Goal: Task Accomplishment & Management: Complete application form

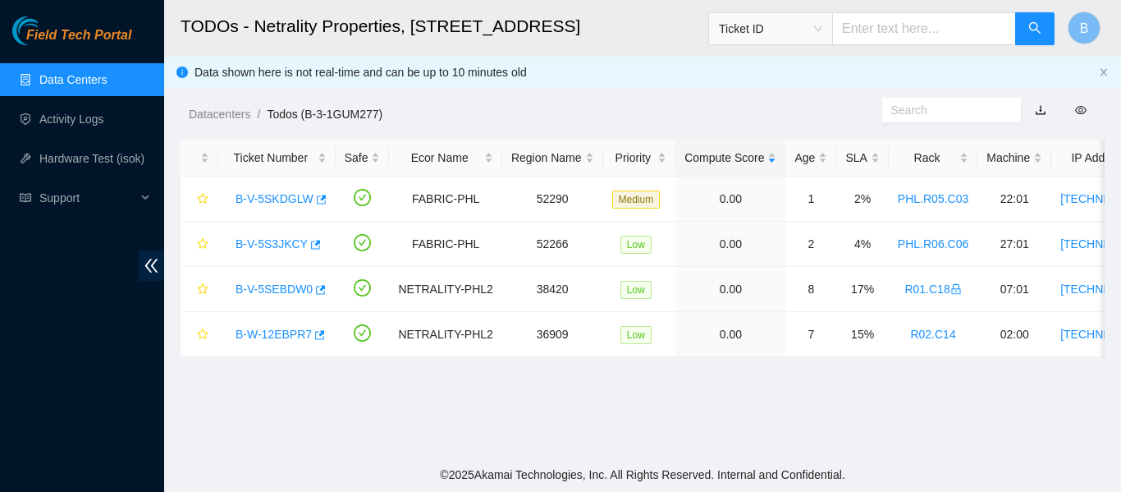
click at [62, 86] on link "Data Centers" at bounding box center [72, 79] width 67 height 13
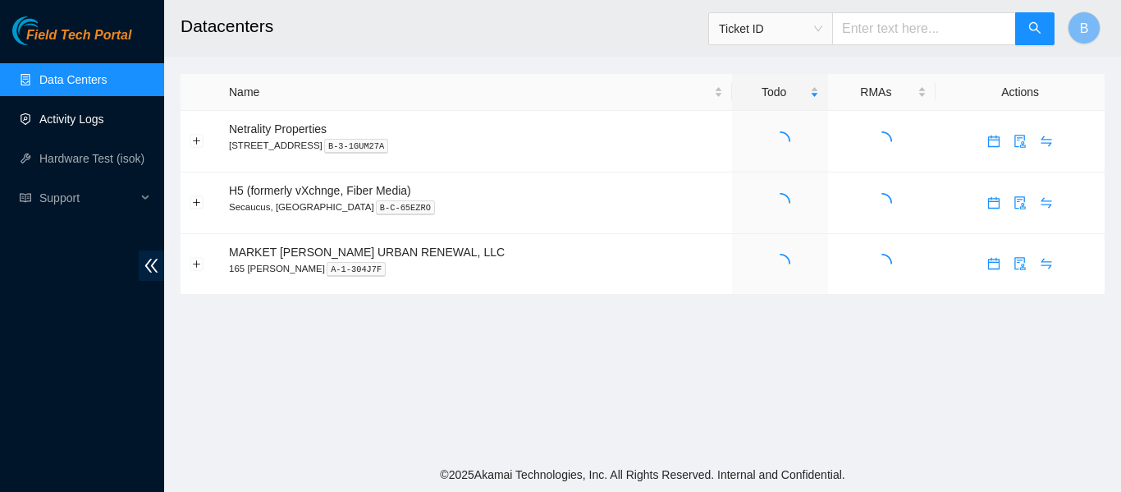
click at [93, 121] on link "Activity Logs" at bounding box center [71, 118] width 65 height 13
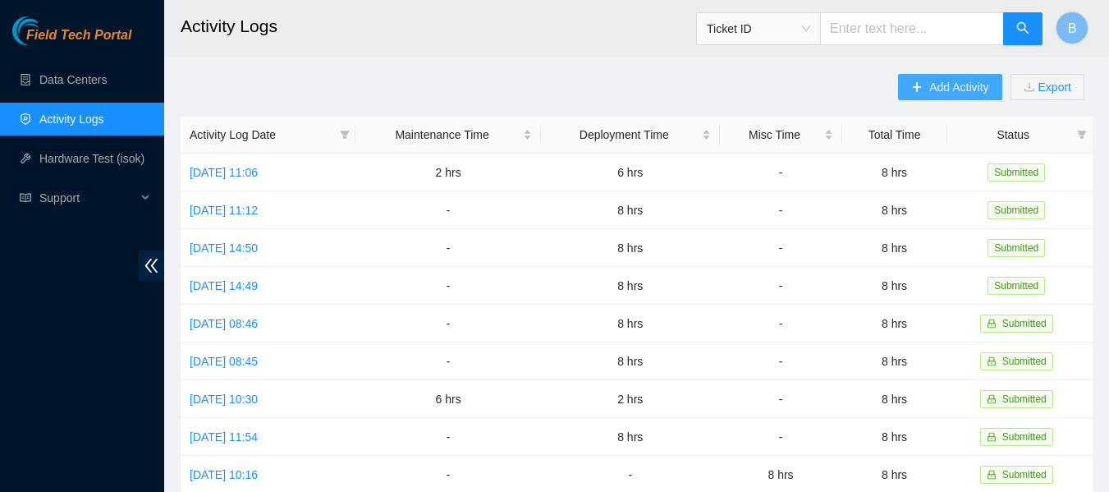
click at [933, 88] on span "Add Activity" at bounding box center [958, 87] width 59 height 18
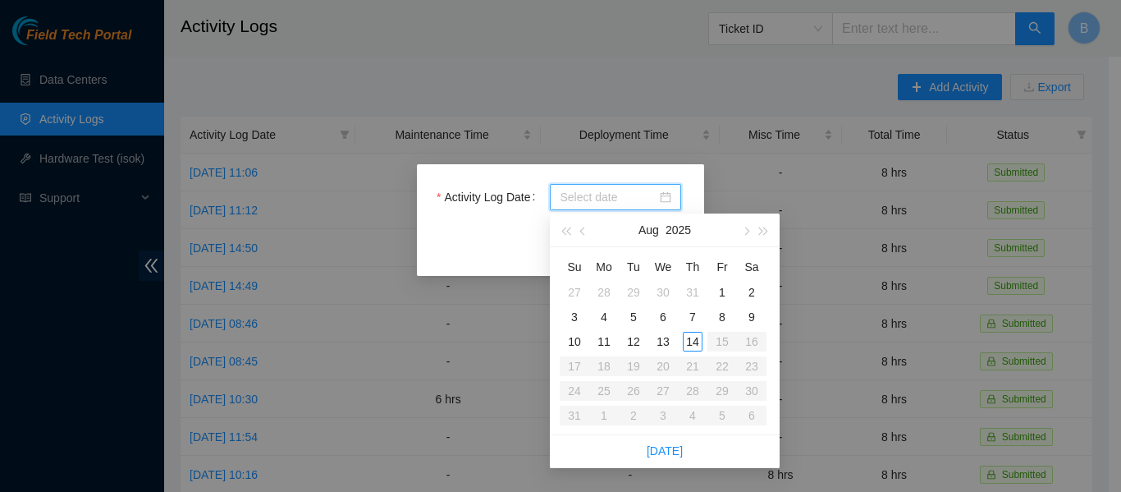
click at [634, 201] on input "Activity Log Date" at bounding box center [608, 197] width 97 height 18
type input "2025-08-13"
click at [661, 335] on div "13" at bounding box center [663, 342] width 20 height 20
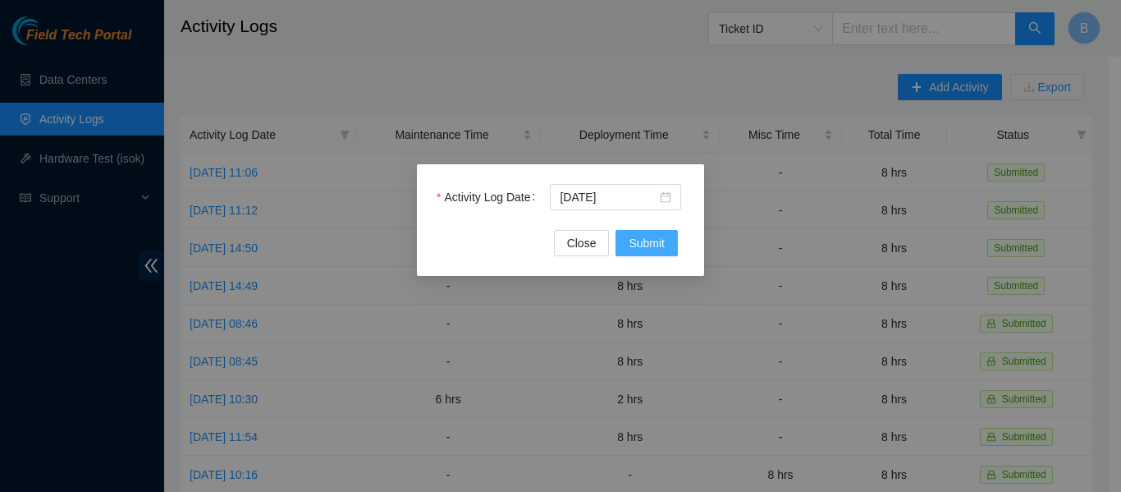
click at [639, 247] on span "Submit" at bounding box center [647, 243] width 36 height 18
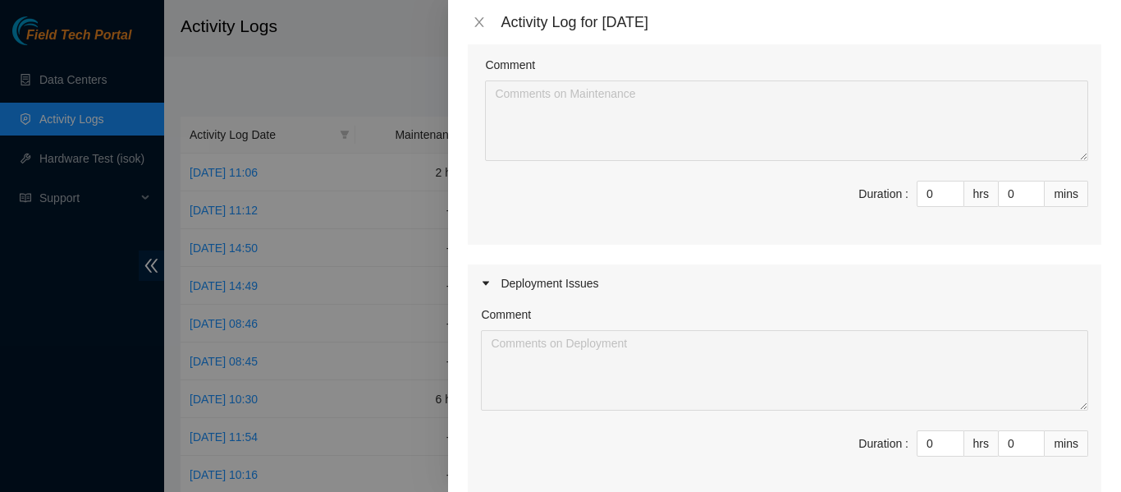
scroll to position [170, 0]
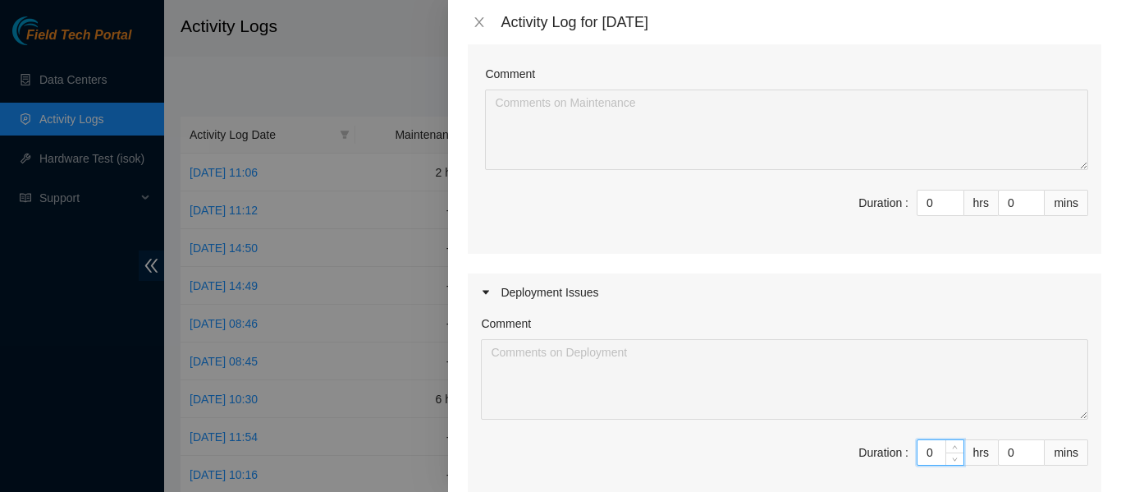
click at [918, 448] on input "0" at bounding box center [940, 452] width 46 height 25
type input "8"
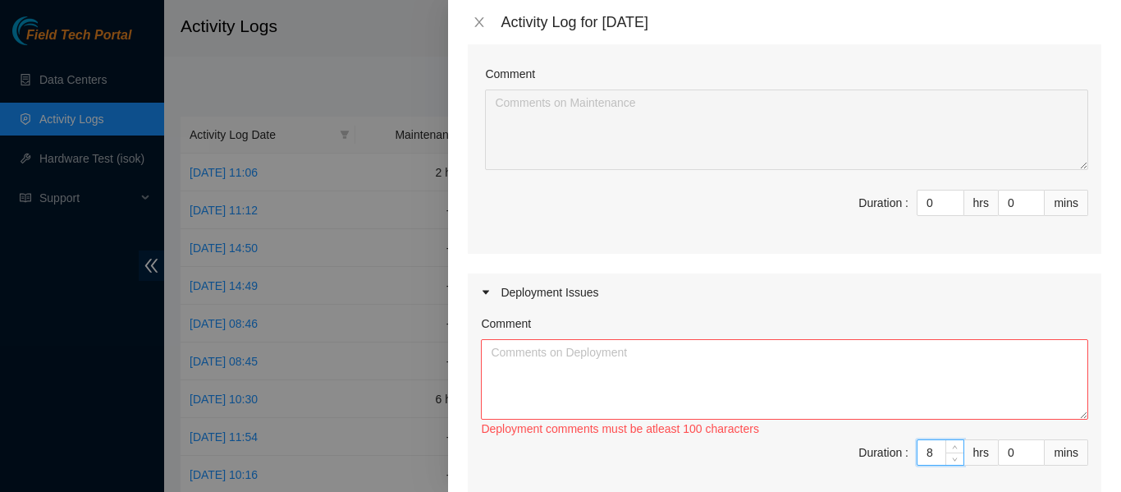
type input "8"
click at [706, 364] on textarea "Comment" at bounding box center [784, 379] width 607 height 80
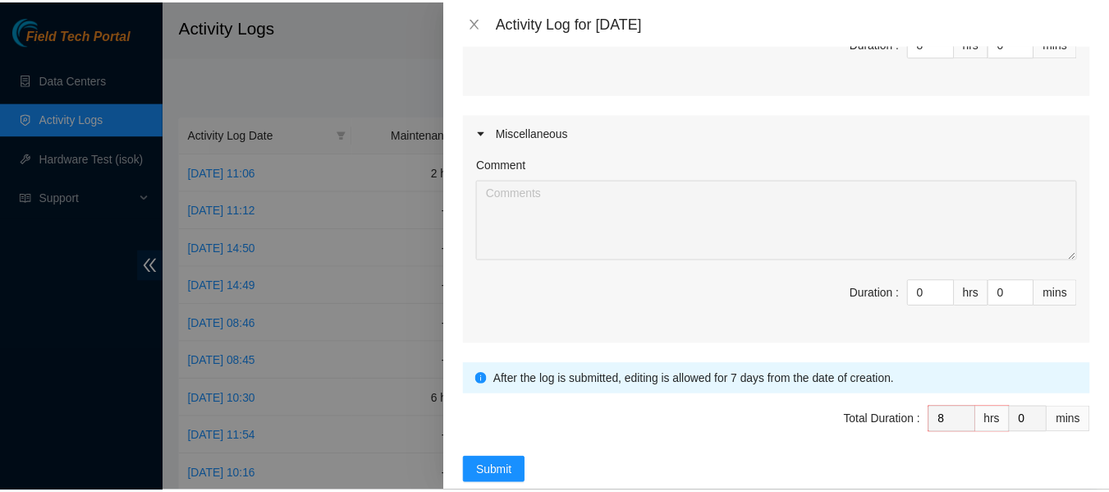
scroll to position [611, 0]
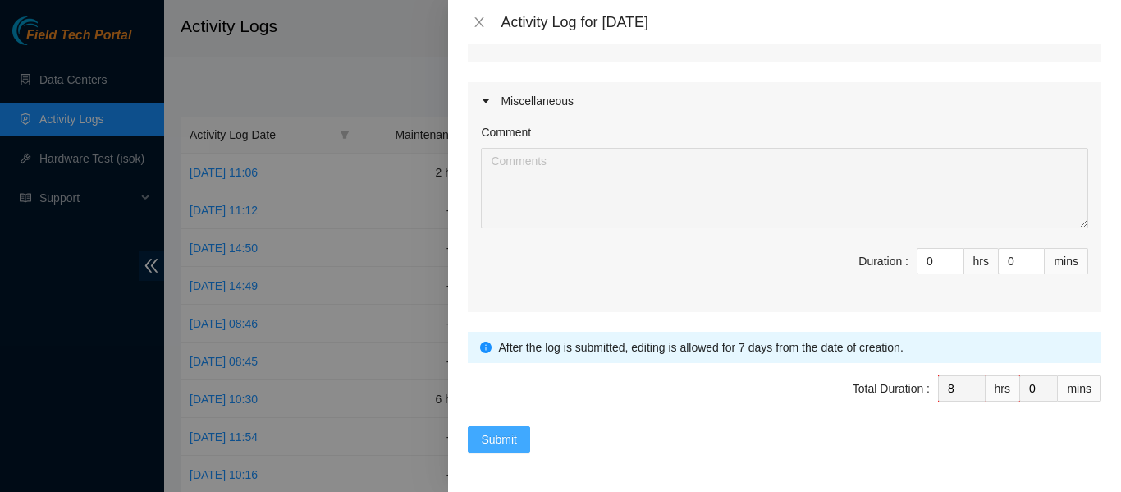
type textarea "Today we continued the final steps of our DP we've been working on for this wee…"
click at [512, 426] on button "Submit" at bounding box center [499, 439] width 62 height 26
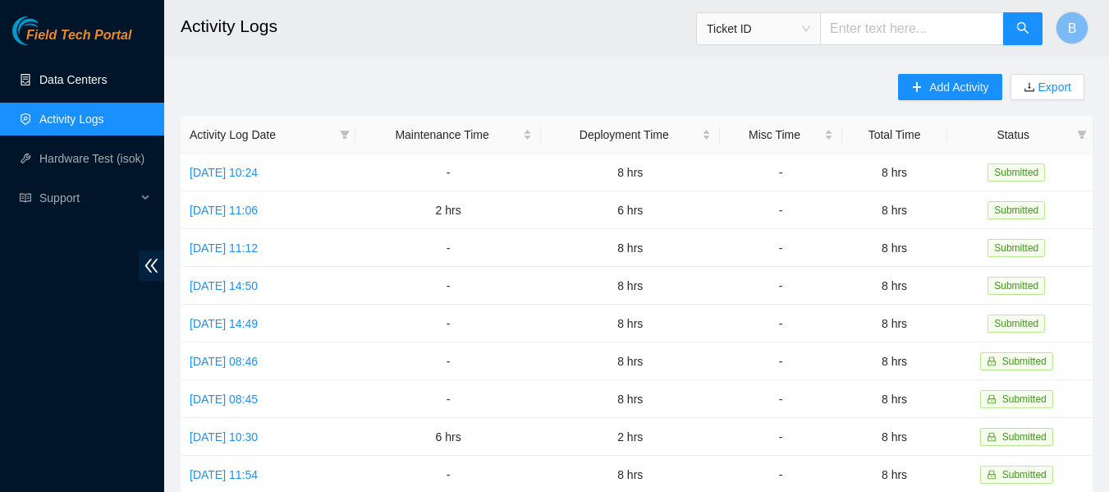
click at [106, 73] on link "Data Centers" at bounding box center [72, 79] width 67 height 13
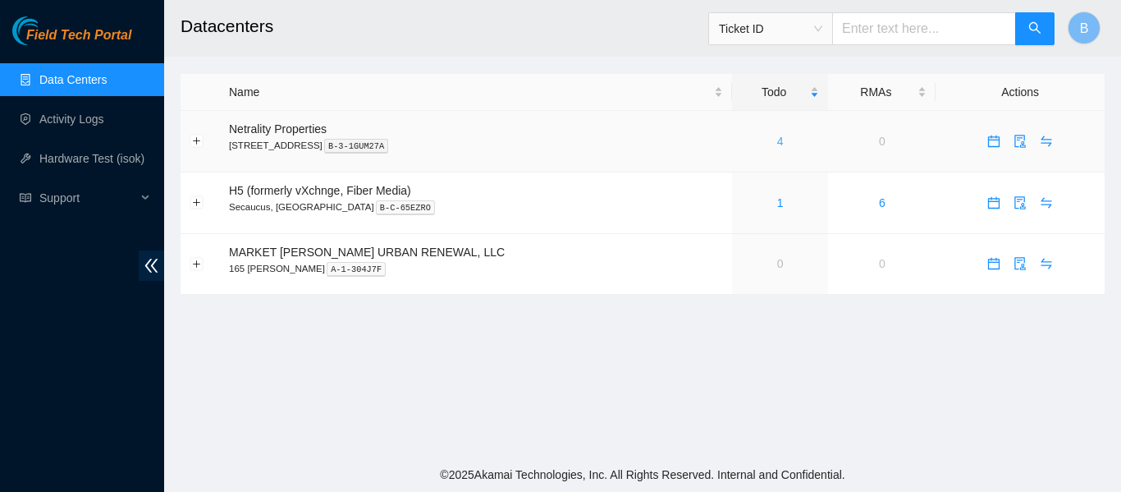
click at [777, 140] on link "4" at bounding box center [780, 141] width 7 height 13
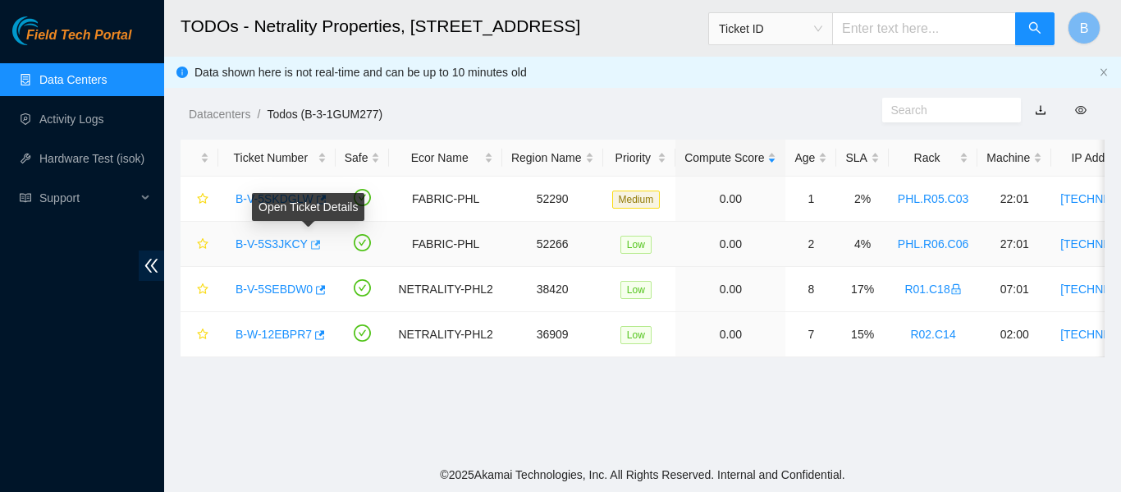
click at [308, 253] on button "button" at bounding box center [314, 244] width 13 height 26
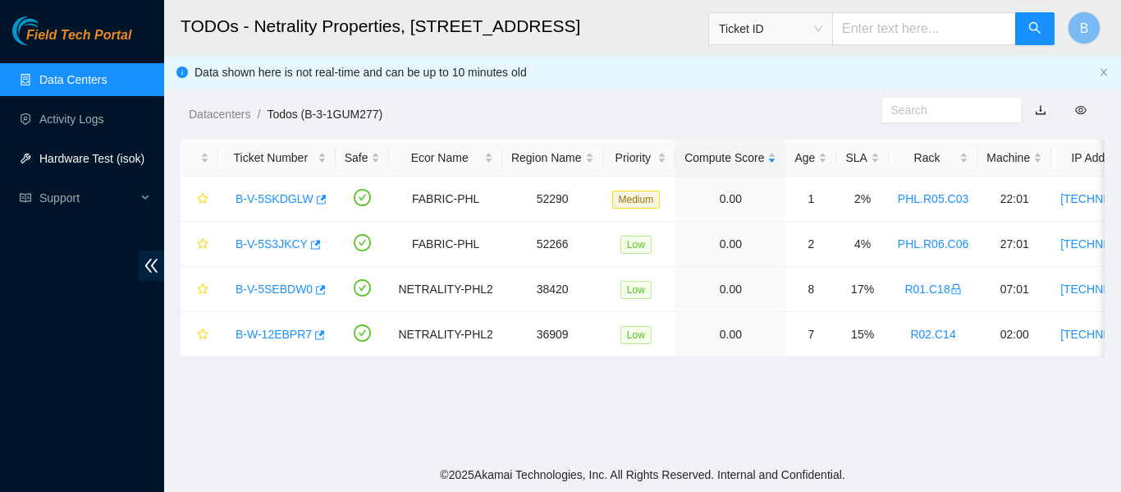
click at [98, 165] on link "Hardware Test (isok)" at bounding box center [91, 158] width 105 height 13
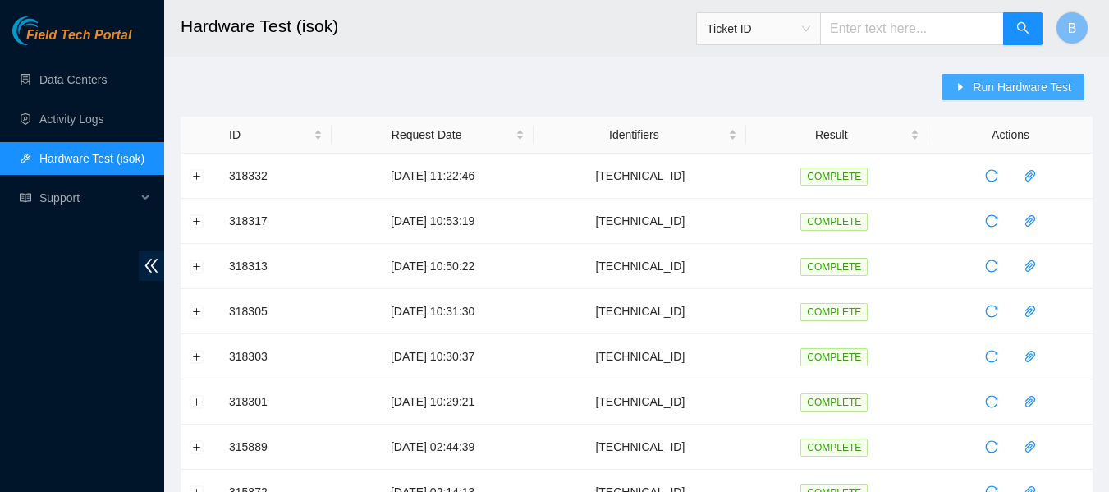
click at [996, 85] on span "Run Hardware Test" at bounding box center [1021, 87] width 98 height 18
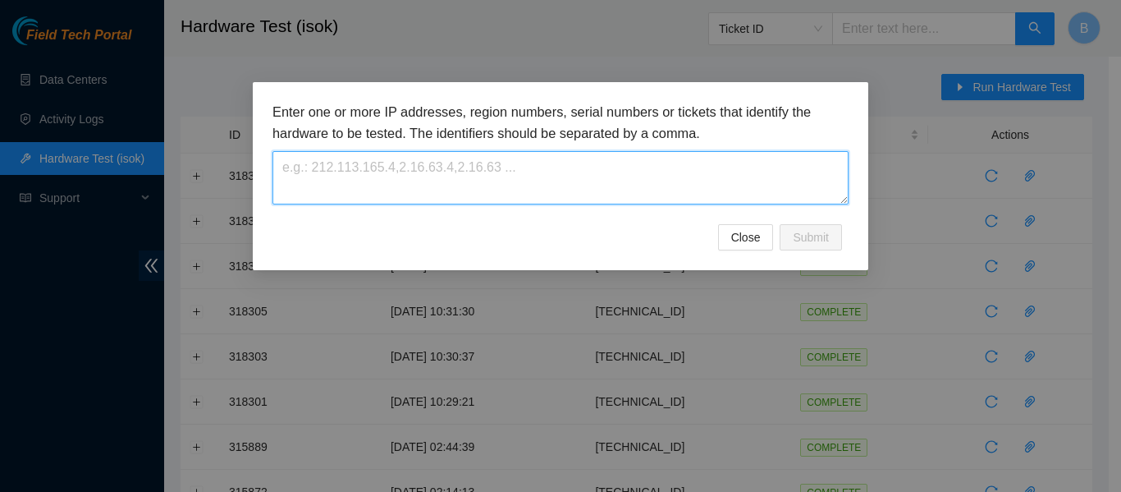
click at [643, 178] on textarea at bounding box center [560, 177] width 576 height 53
paste textarea "[TECHNICAL_ID]"
type textarea "[TECHNICAL_ID]"
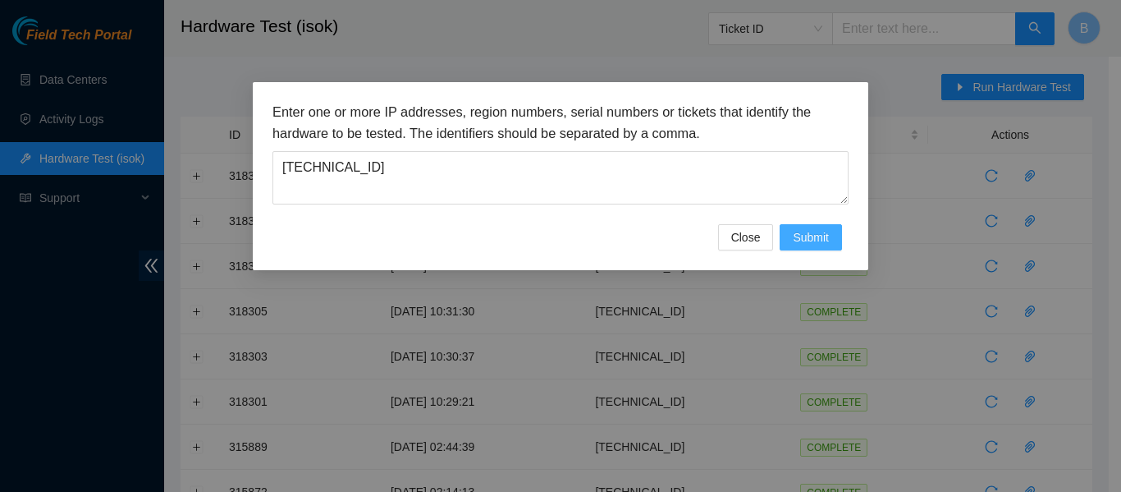
click at [827, 233] on span "Submit" at bounding box center [811, 237] width 36 height 18
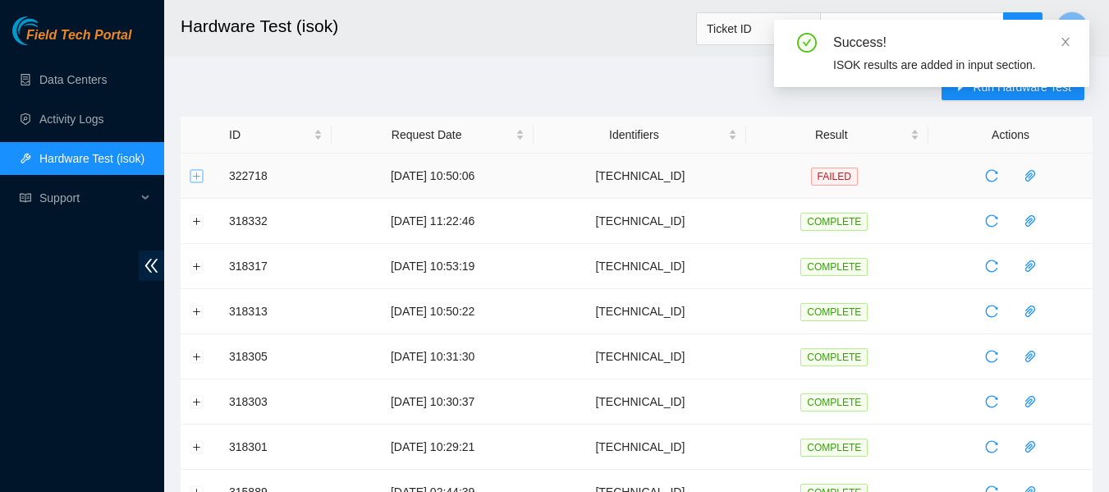
click at [200, 169] on button "Expand row" at bounding box center [196, 175] width 13 height 13
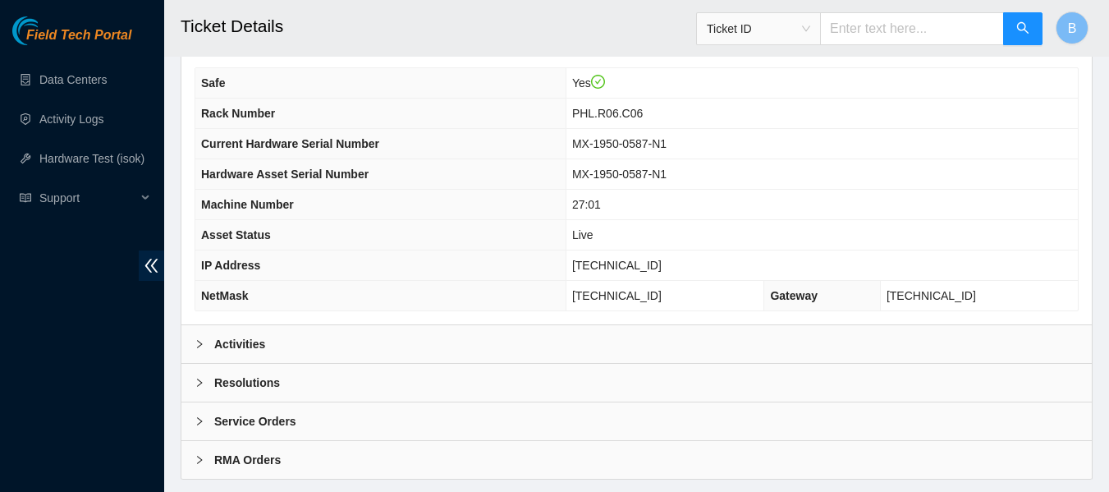
scroll to position [605, 0]
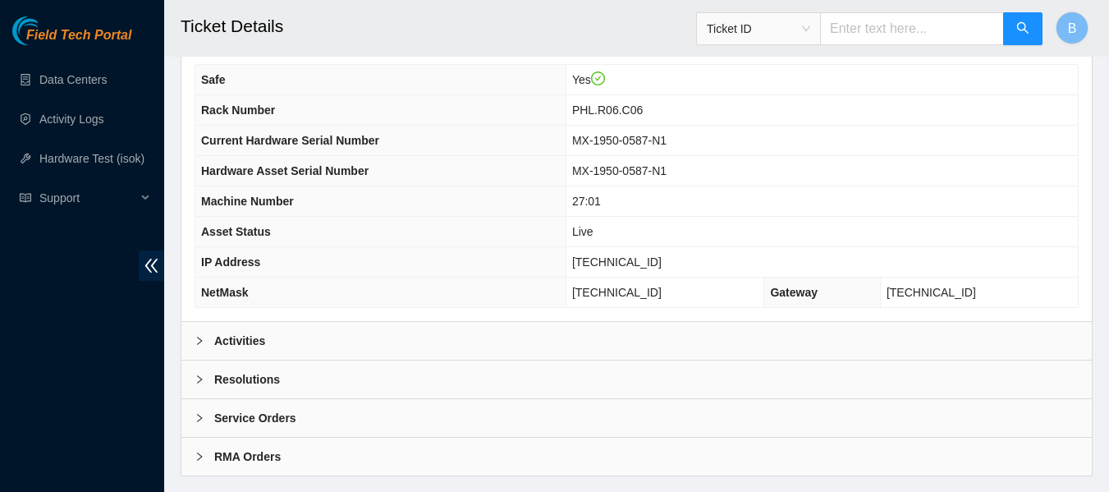
click at [249, 340] on b "Activities" at bounding box center [239, 341] width 51 height 18
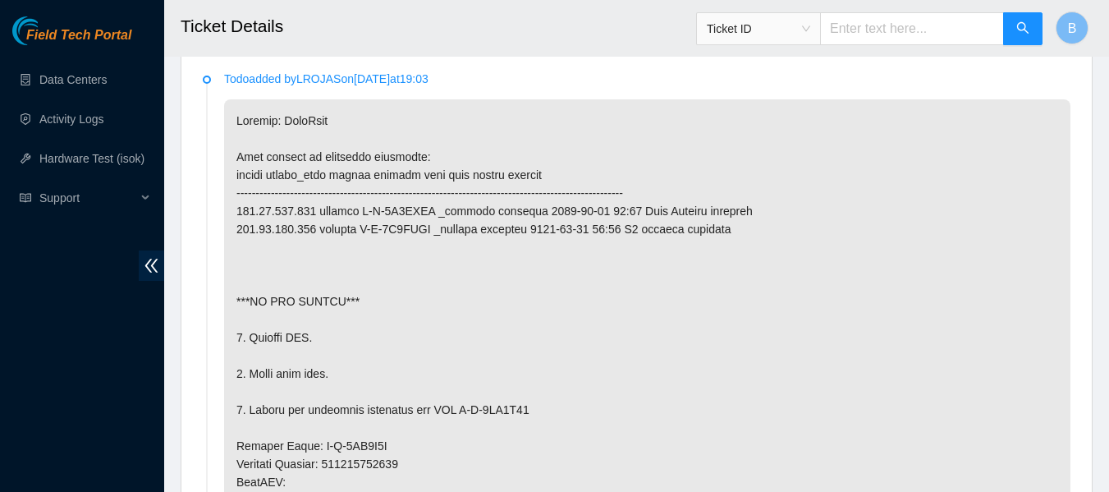
scroll to position [913, 0]
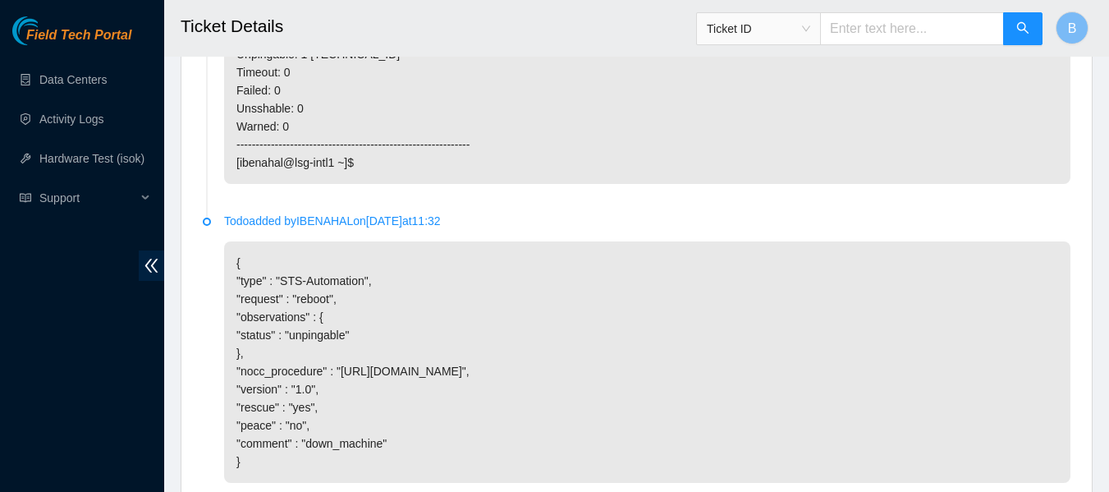
scroll to position [3144, 0]
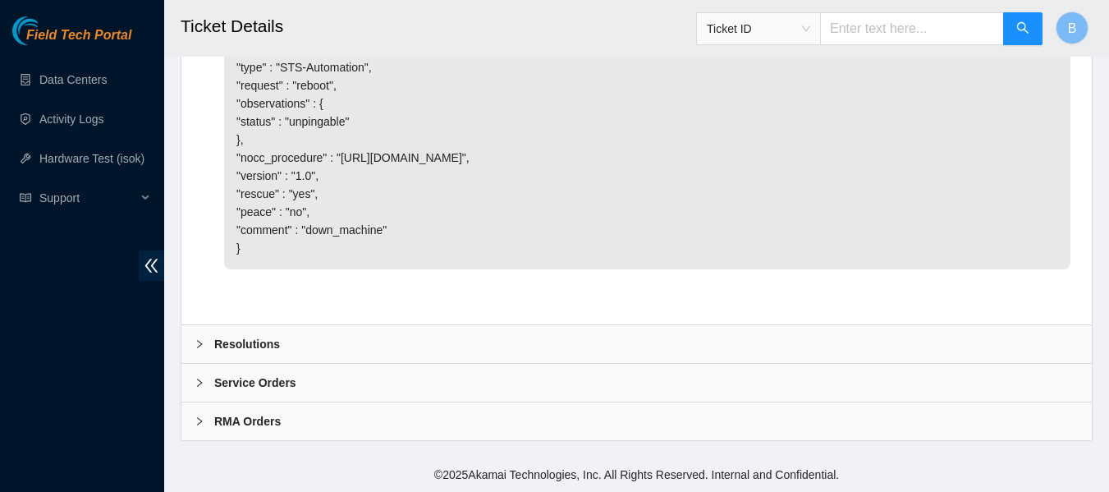
click at [449, 342] on div "Resolutions" at bounding box center [636, 344] width 910 height 38
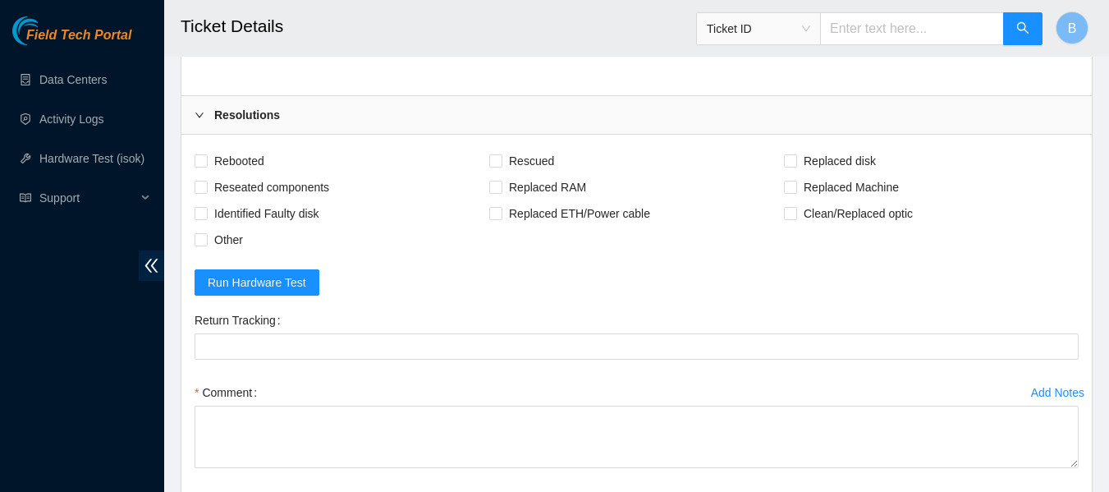
scroll to position [3338, 0]
click at [225, 252] on span "Other" at bounding box center [229, 239] width 42 height 26
click at [206, 244] on input "Other" at bounding box center [199, 237] width 11 height 11
checkbox input "true"
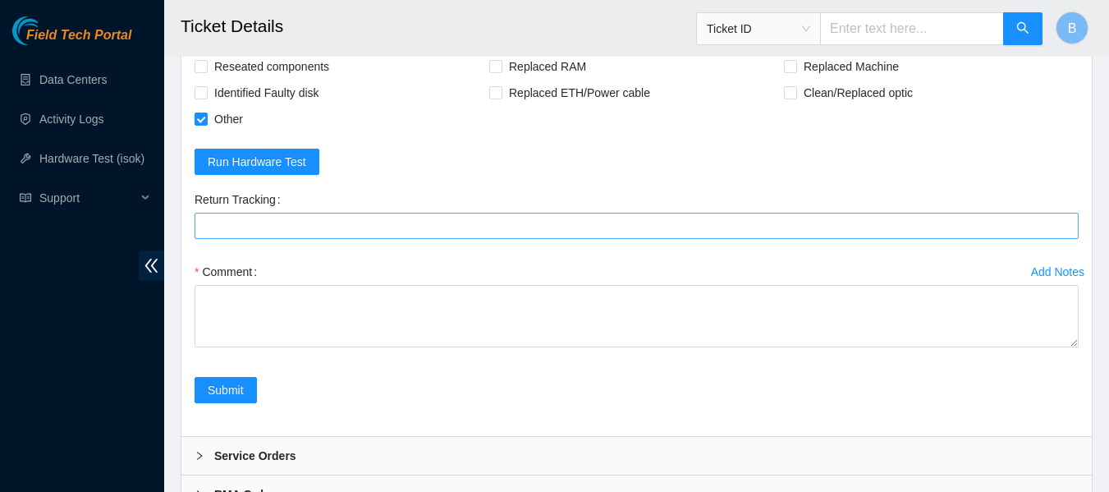
scroll to position [3460, 0]
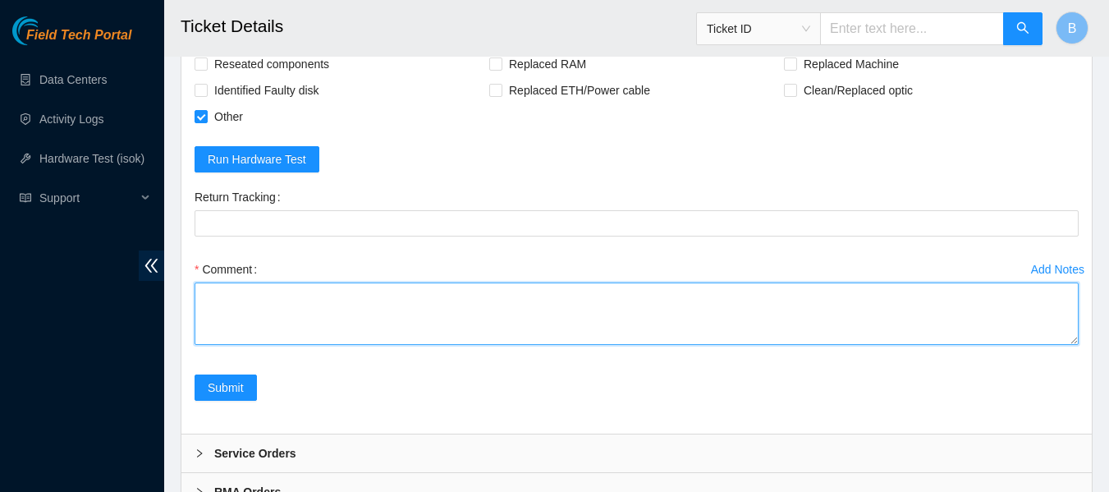
click at [285, 345] on textarea "Comment" at bounding box center [636, 313] width 884 height 62
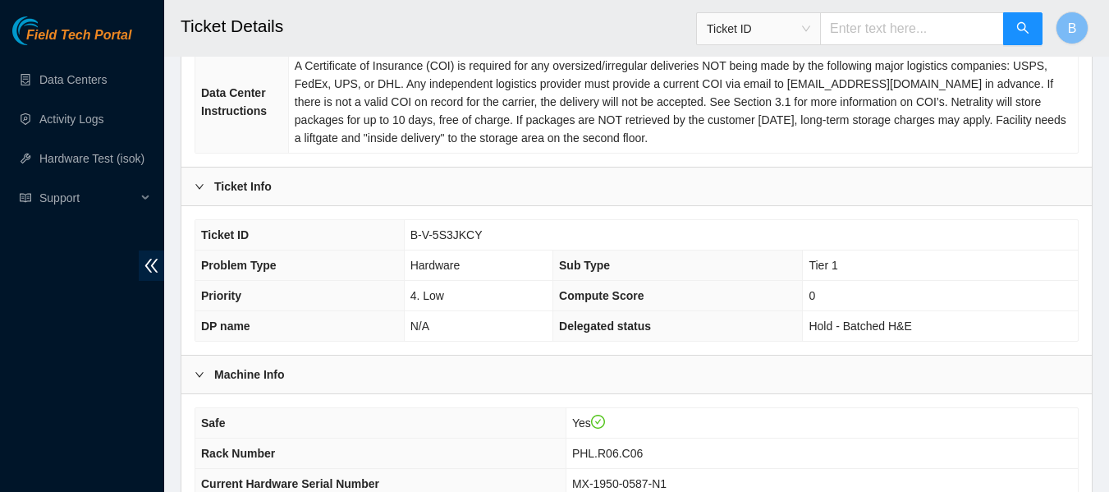
scroll to position [264, 0]
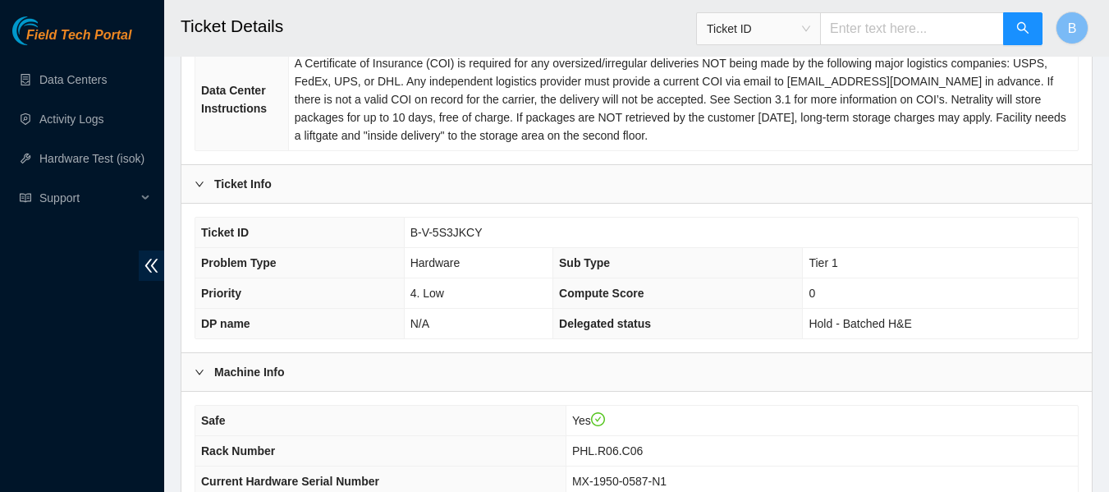
click at [439, 233] on span "B-V-5S3JKCY" at bounding box center [446, 232] width 72 height 13
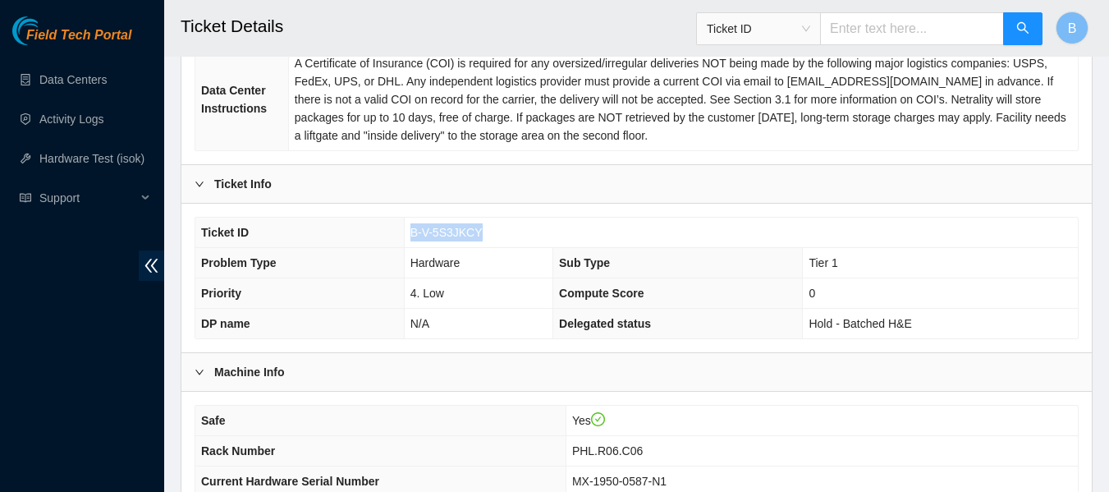
click at [439, 233] on span "B-V-5S3JKCY" at bounding box center [446, 232] width 72 height 13
drag, startPoint x: 411, startPoint y: 227, endPoint x: 474, endPoint y: 227, distance: 63.2
click at [474, 227] on span "B-V-5S3JKCY" at bounding box center [446, 232] width 72 height 13
copy span "B-V-5S3JKCY"
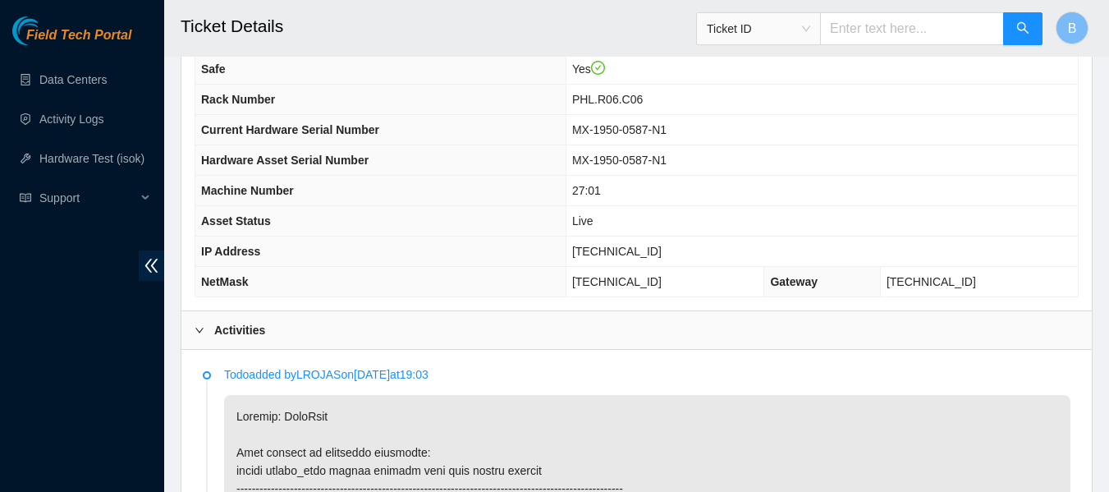
scroll to position [616, 0]
drag, startPoint x: 591, startPoint y: 249, endPoint x: 666, endPoint y: 254, distance: 74.9
click at [661, 254] on span "[TECHNICAL_ID]" at bounding box center [616, 250] width 89 height 13
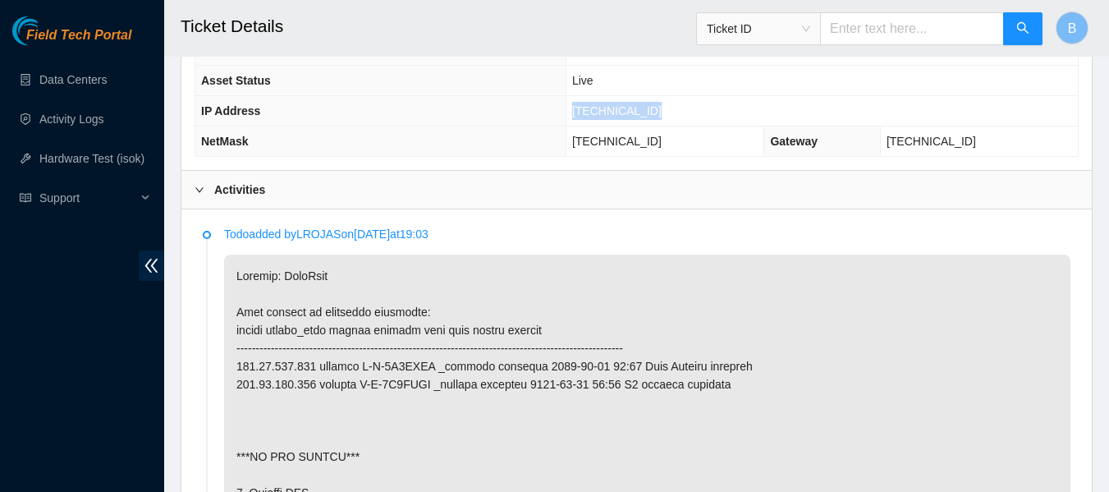
scroll to position [757, 0]
copy span "[TECHNICAL_ID]"
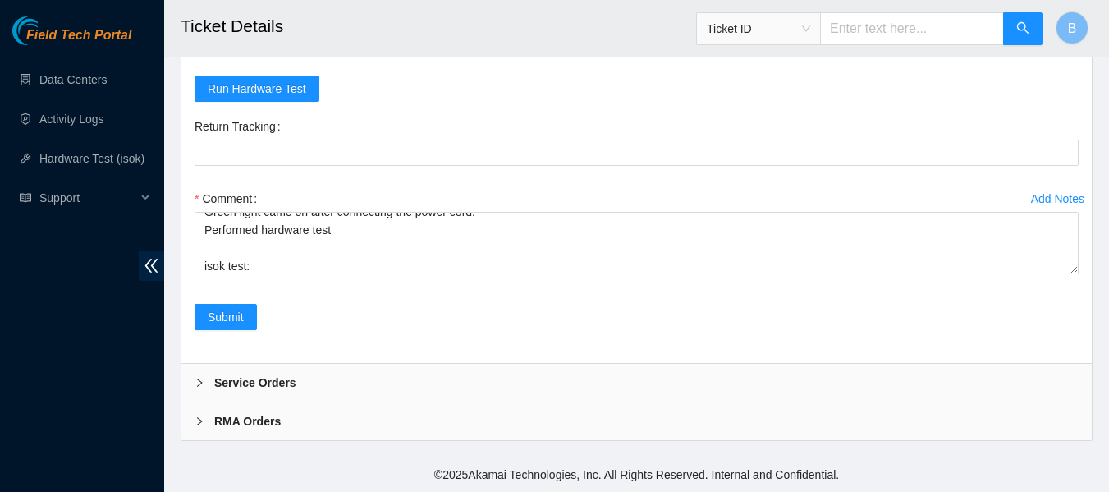
scroll to position [3565, 0]
click at [357, 276] on div "Comment [PERSON_NAME] removed faulty PSU and replaced with new PSU. Green light…" at bounding box center [636, 234] width 884 height 98
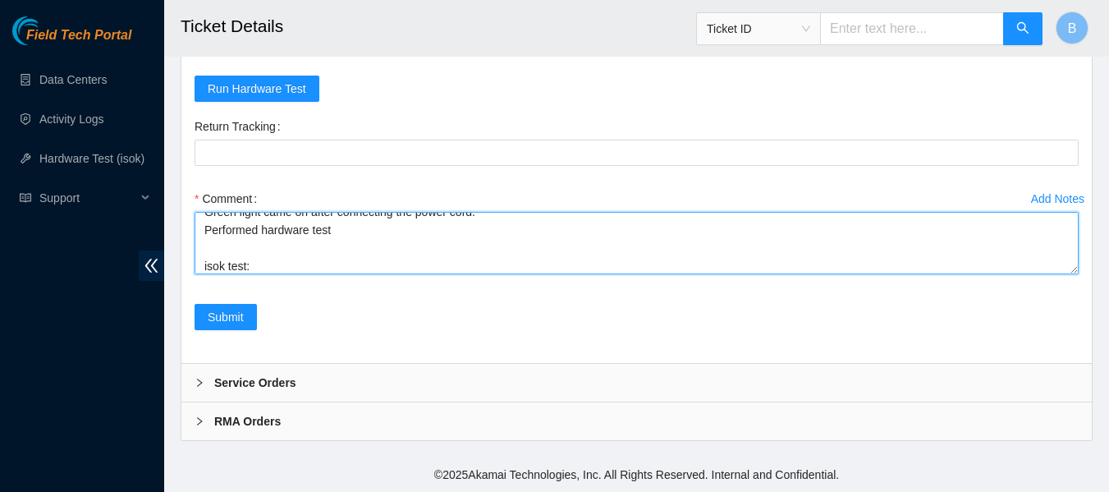
click at [351, 262] on textarea "SAfely removed faulty PSU and replaced with new PSU. Green light came on after …" at bounding box center [636, 243] width 884 height 62
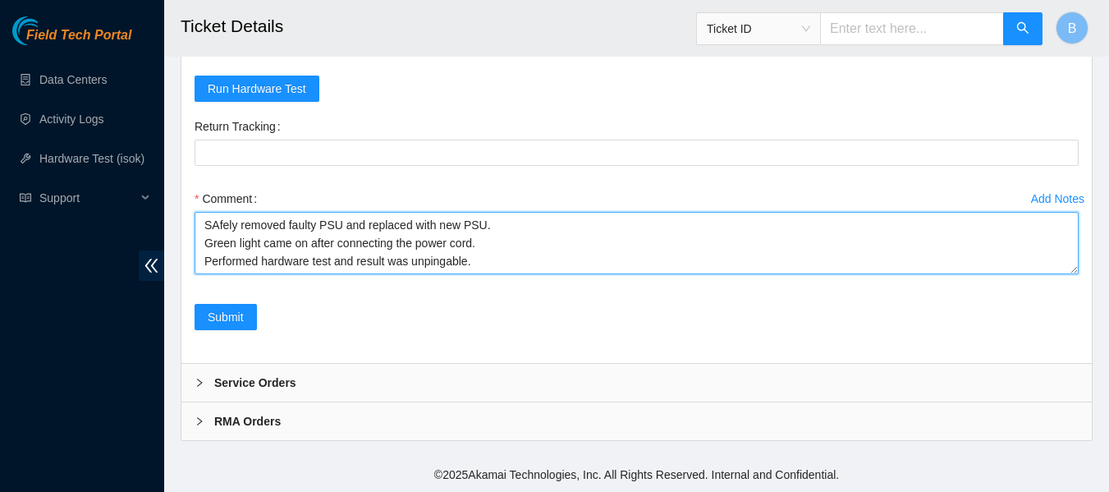
scroll to position [18, 0]
drag, startPoint x: 423, startPoint y: 246, endPoint x: 387, endPoint y: 246, distance: 36.1
click at [387, 246] on textarea "SAfely removed faulty PSU and replaced with new PSU. Green light came on after …" at bounding box center [636, 243] width 884 height 62
click at [531, 259] on textarea "SAfely removed faulty PSU and replaced with new PSU. Green light came on after …" at bounding box center [636, 243] width 884 height 62
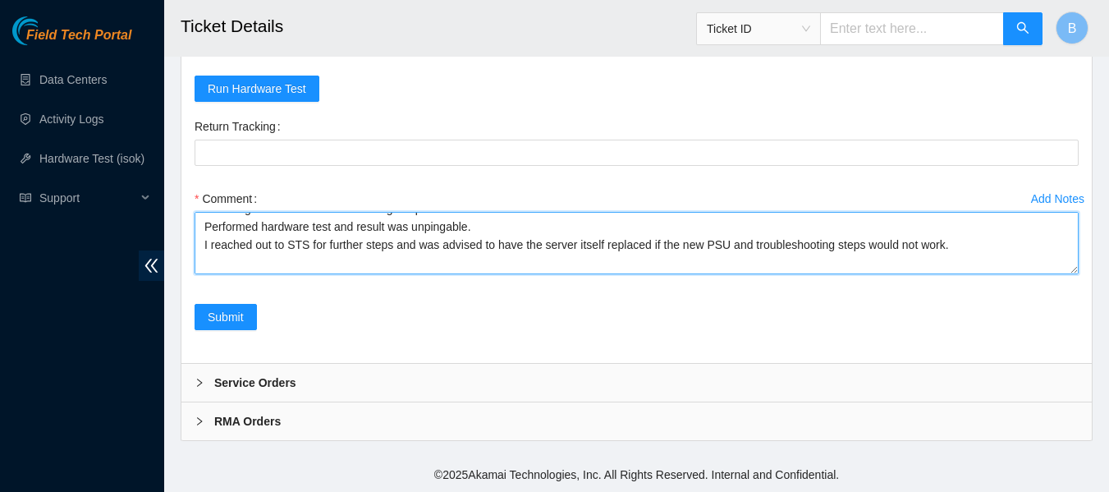
scroll to position [39, 0]
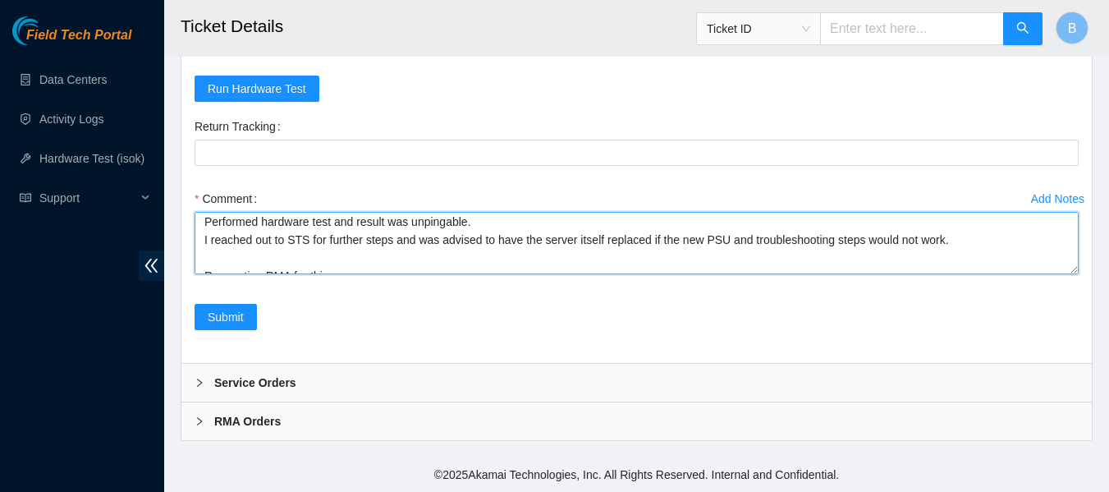
click at [975, 240] on textarea "SAfely removed faulty PSU and replaced with new PSU. Green light came on after …" at bounding box center [636, 243] width 884 height 62
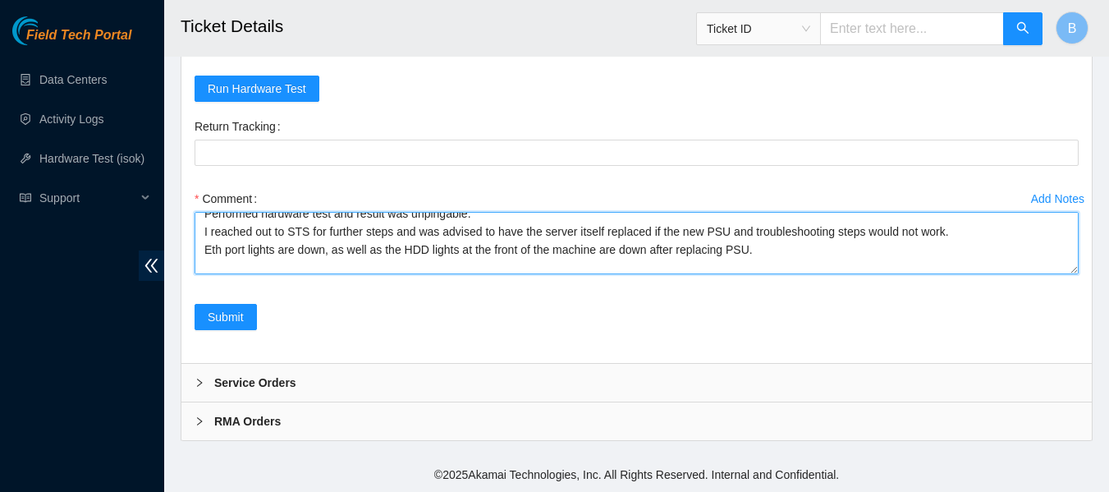
scroll to position [0, 0]
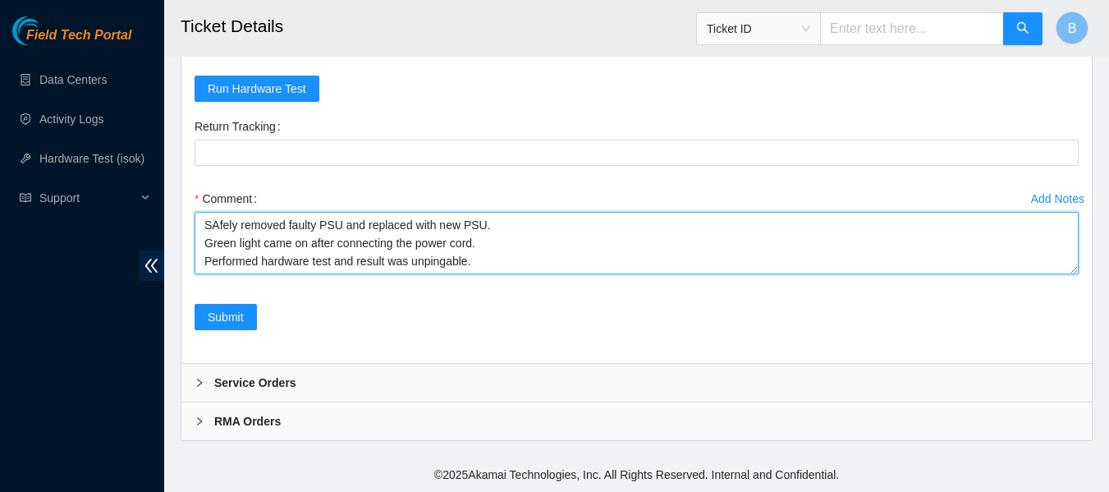
click at [482, 248] on textarea "SAfely removed faulty PSU and replaced with new PSU. Green light came on after …" at bounding box center [636, 243] width 884 height 62
drag, startPoint x: 704, startPoint y: 246, endPoint x: 158, endPoint y: 249, distance: 546.5
click at [213, 226] on textarea "SAfely removed faulty PSU and replaced with new PSU. Performed hardware test an…" at bounding box center [636, 243] width 884 height 62
click at [222, 245] on textarea "Safely removed faulty PSU and replaced with new PSU. Performed hardware test an…" at bounding box center [636, 243] width 884 height 62
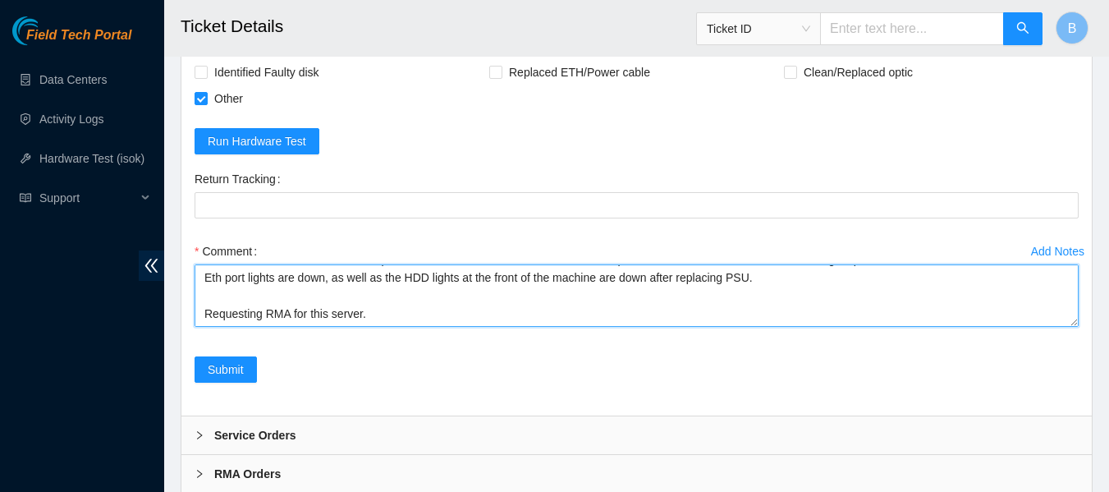
scroll to position [3566, 0]
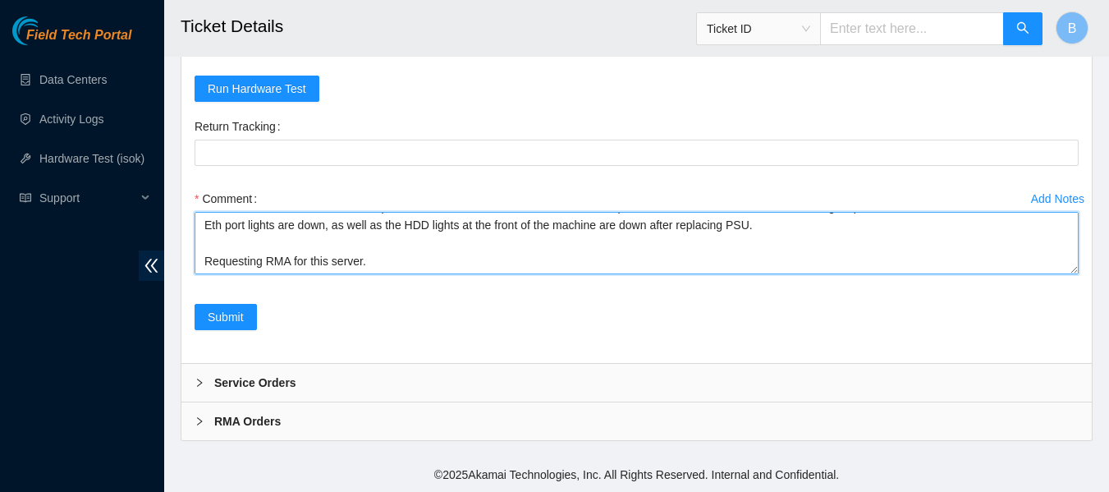
type textarea "Safely removed faulty PSU and replaced with new PSU. PSU light came on, but mac…"
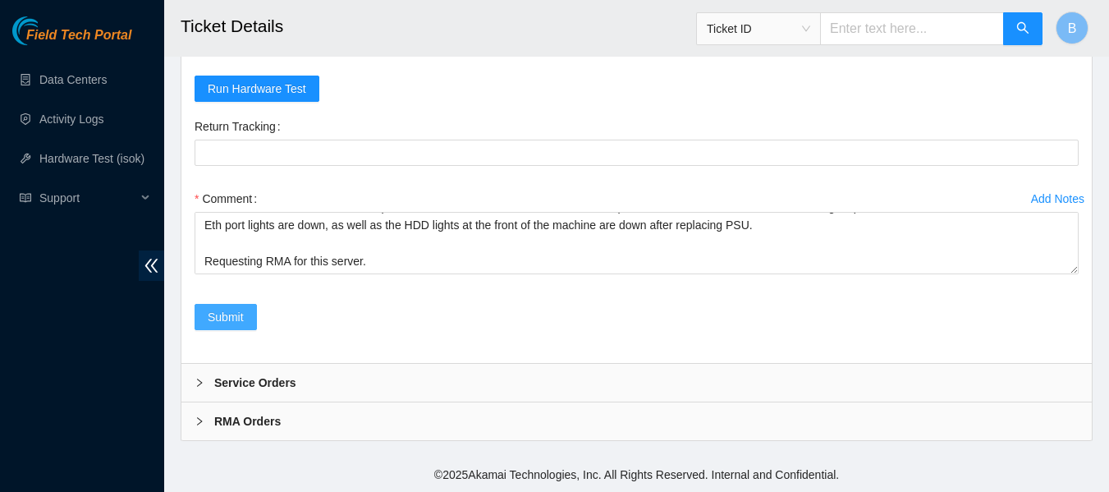
click at [228, 318] on span "Submit" at bounding box center [226, 317] width 36 height 18
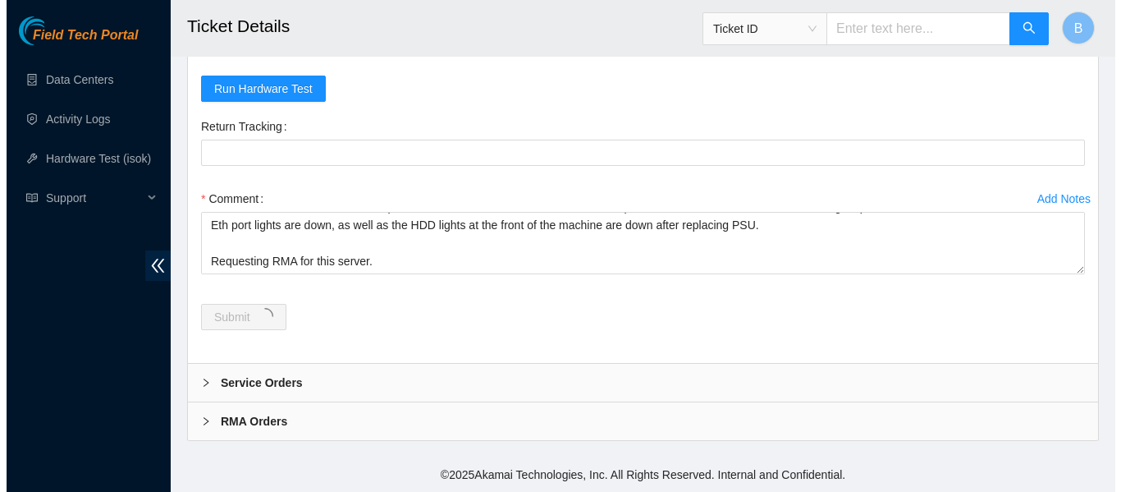
scroll to position [0, 0]
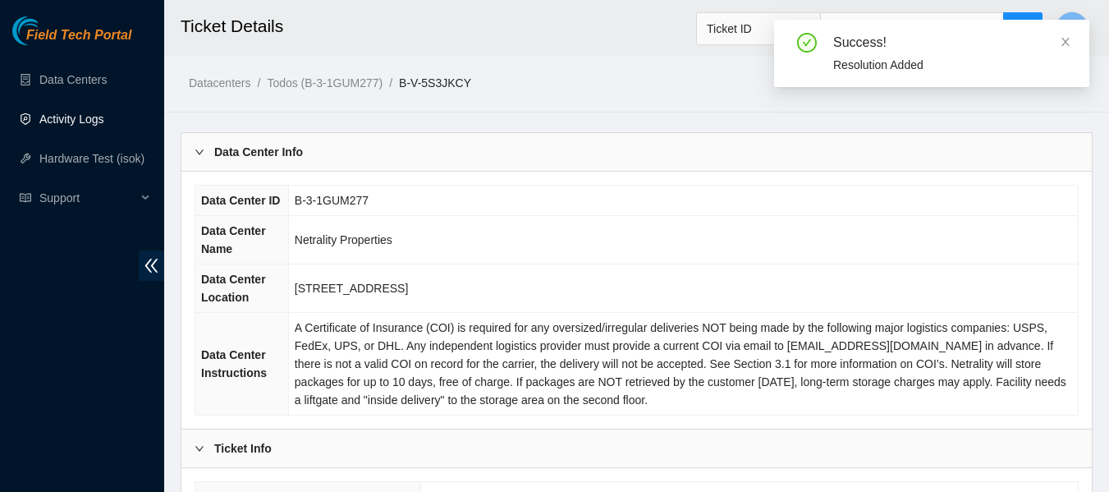
click at [90, 117] on link "Activity Logs" at bounding box center [71, 118] width 65 height 13
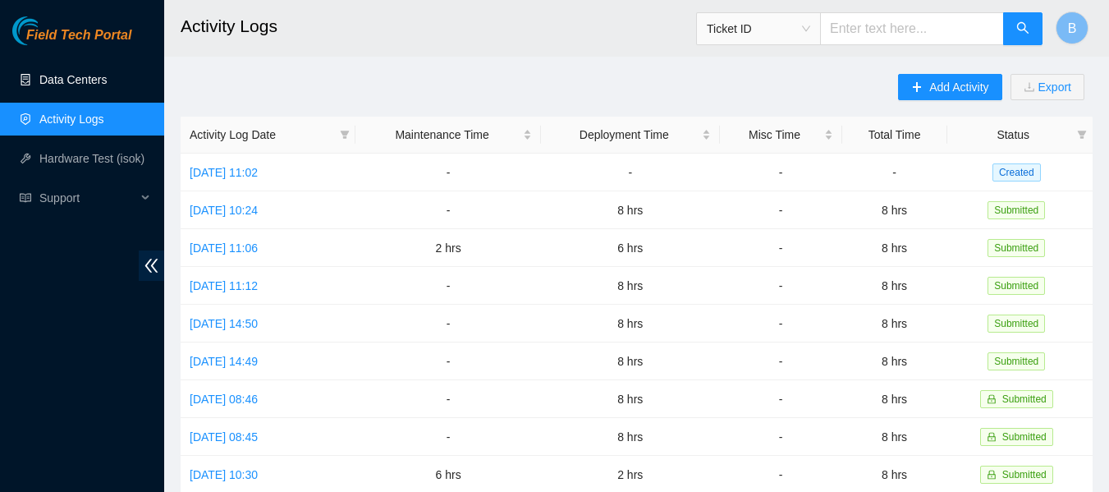
click at [103, 73] on link "Data Centers" at bounding box center [72, 79] width 67 height 13
